Goal: Transaction & Acquisition: Purchase product/service

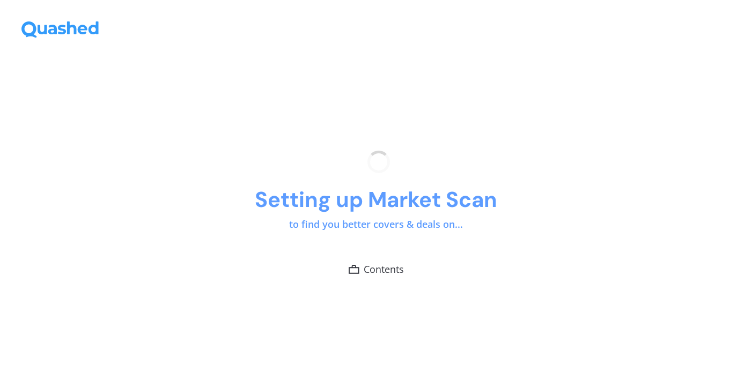
click at [508, 223] on div "Setting up Market Scan to find you better covers & deals on... Contents" at bounding box center [376, 213] width 752 height 345
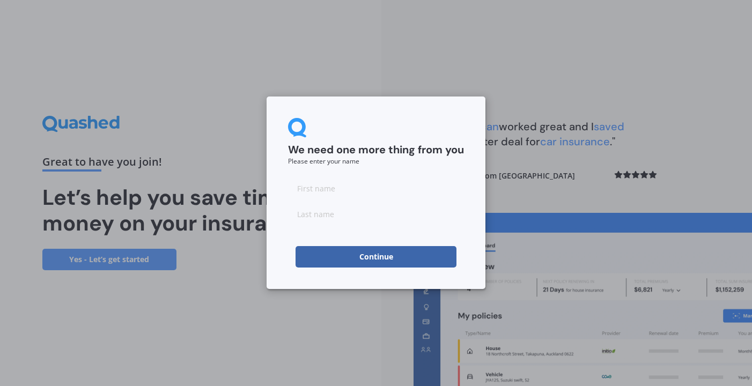
click at [379, 186] on input at bounding box center [376, 187] width 176 height 21
type input "Jessie"
type input "Copeland"
click at [323, 262] on button "Continue" at bounding box center [375, 256] width 161 height 21
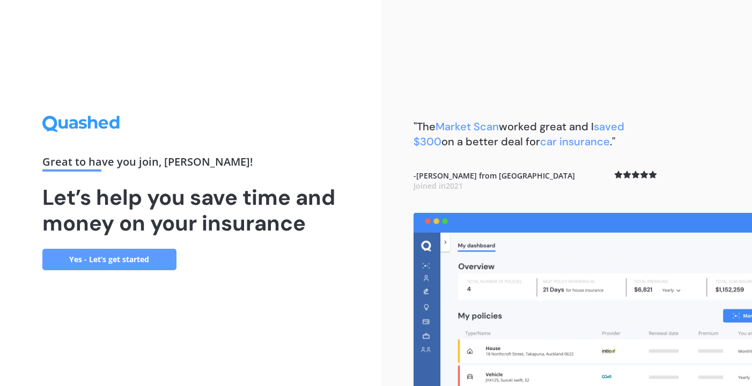
click at [175, 257] on link "Yes - Let’s get started" at bounding box center [109, 259] width 134 height 21
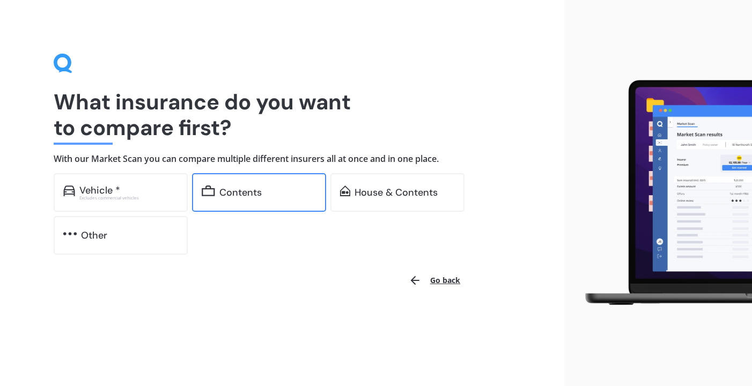
click at [270, 181] on div "Contents" at bounding box center [259, 192] width 134 height 39
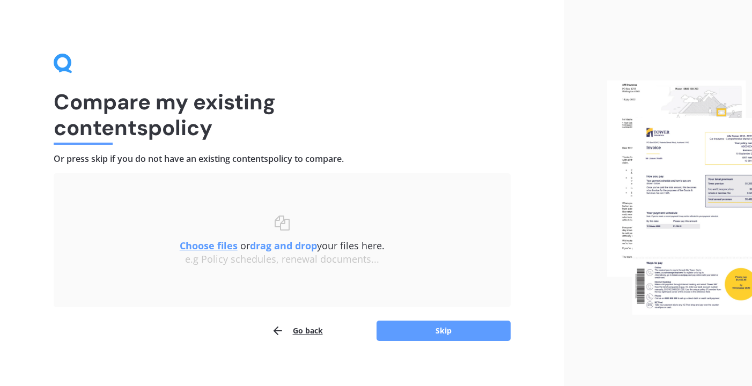
click at [441, 319] on div "Uploading Choose files or drag and drop your files here. Choose files or photos…" at bounding box center [282, 257] width 457 height 168
click at [441, 330] on button "Skip" at bounding box center [443, 331] width 134 height 20
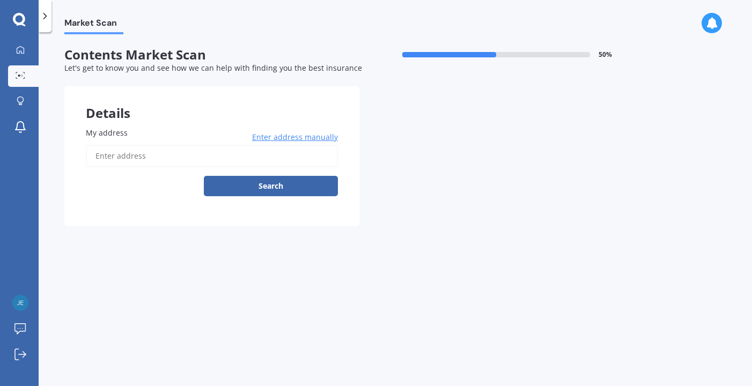
click at [188, 159] on input "My address" at bounding box center [212, 156] width 252 height 23
type input "192 Hills Road, Edgeware, Christchurch 8013"
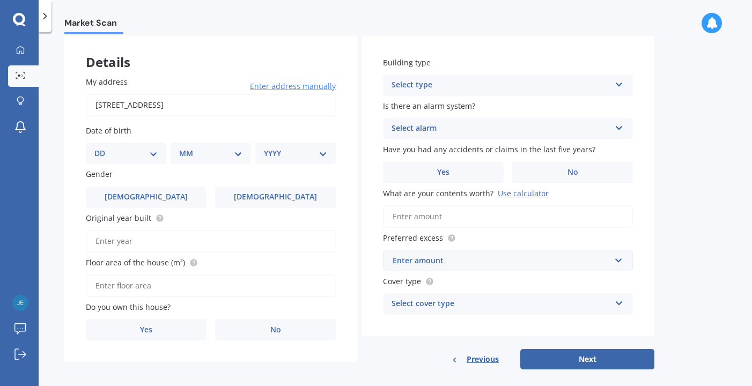
scroll to position [48, 0]
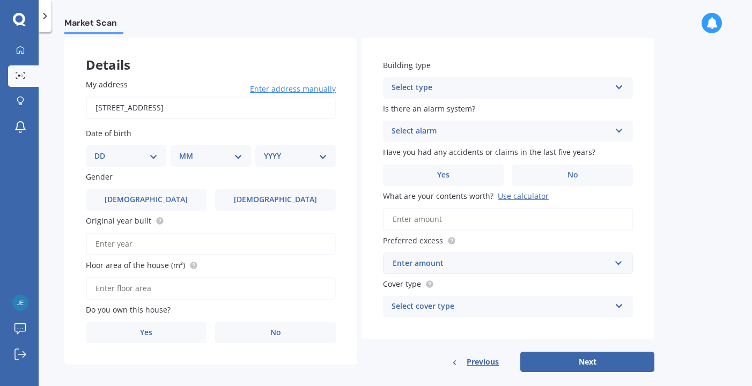
click at [152, 154] on select "DD 01 02 03 04 05 06 07 08 09 10 11 12 13 14 15 16 17 18 19 20 21 22 23 24 25 2…" at bounding box center [125, 156] width 63 height 12
select select "24"
click at [103, 150] on select "DD 01 02 03 04 05 06 07 08 09 10 11 12 13 14 15 16 17 18 19 20 21 22 23 24 25 2…" at bounding box center [125, 156] width 63 height 12
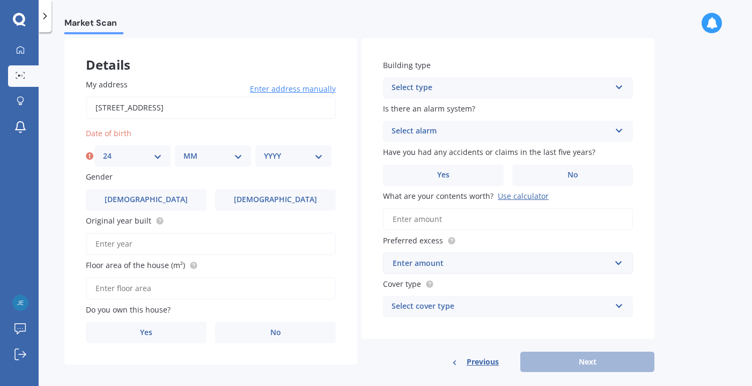
click at [195, 162] on div "MM 01 02 03 04 05 06 07 08 09 10 11 12" at bounding box center [213, 155] width 76 height 21
click at [203, 160] on select "MM 01 02 03 04 05 06 07 08 09 10 11 12" at bounding box center [212, 156] width 59 height 12
select select "02"
click at [183, 150] on select "MM 01 02 03 04 05 06 07 08 09 10 11 12" at bounding box center [212, 156] width 59 height 12
click at [293, 155] on select "YYYY 2009 2008 2007 2006 2005 2004 2003 2002 2001 2000 1999 1998 1997 1996 1995…" at bounding box center [293, 156] width 59 height 12
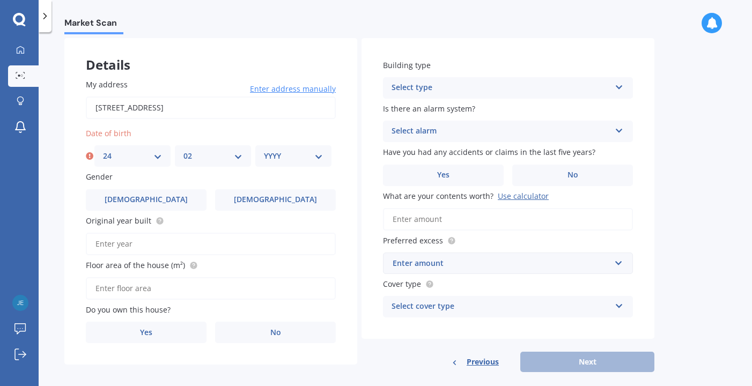
select select "1994"
click at [264, 150] on select "YYYY 2009 2008 2007 2006 2005 2004 2003 2002 2001 2000 1999 1998 1997 1996 1995…" at bounding box center [293, 156] width 59 height 12
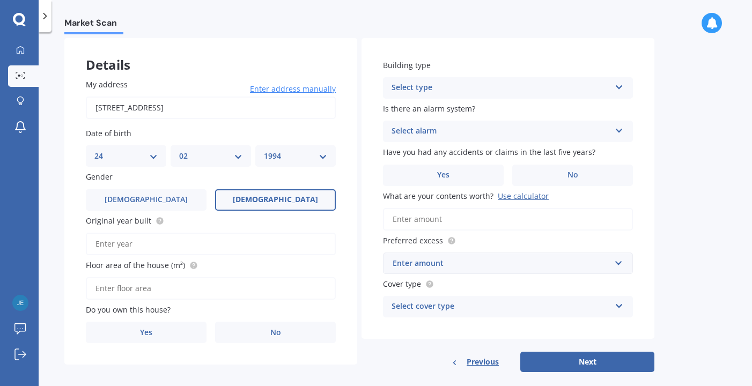
click at [273, 197] on span "Female" at bounding box center [275, 199] width 85 height 9
click at [0, 0] on input "Female" at bounding box center [0, 0] width 0 height 0
click at [180, 249] on input "Original year built" at bounding box center [211, 244] width 250 height 23
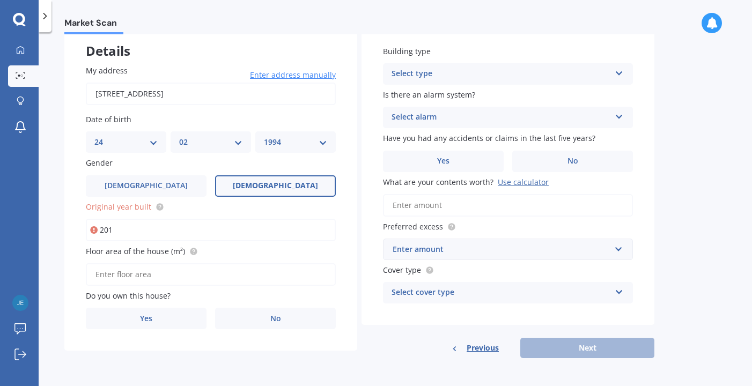
type input "2014"
